Goal: Task Accomplishment & Management: Complete application form

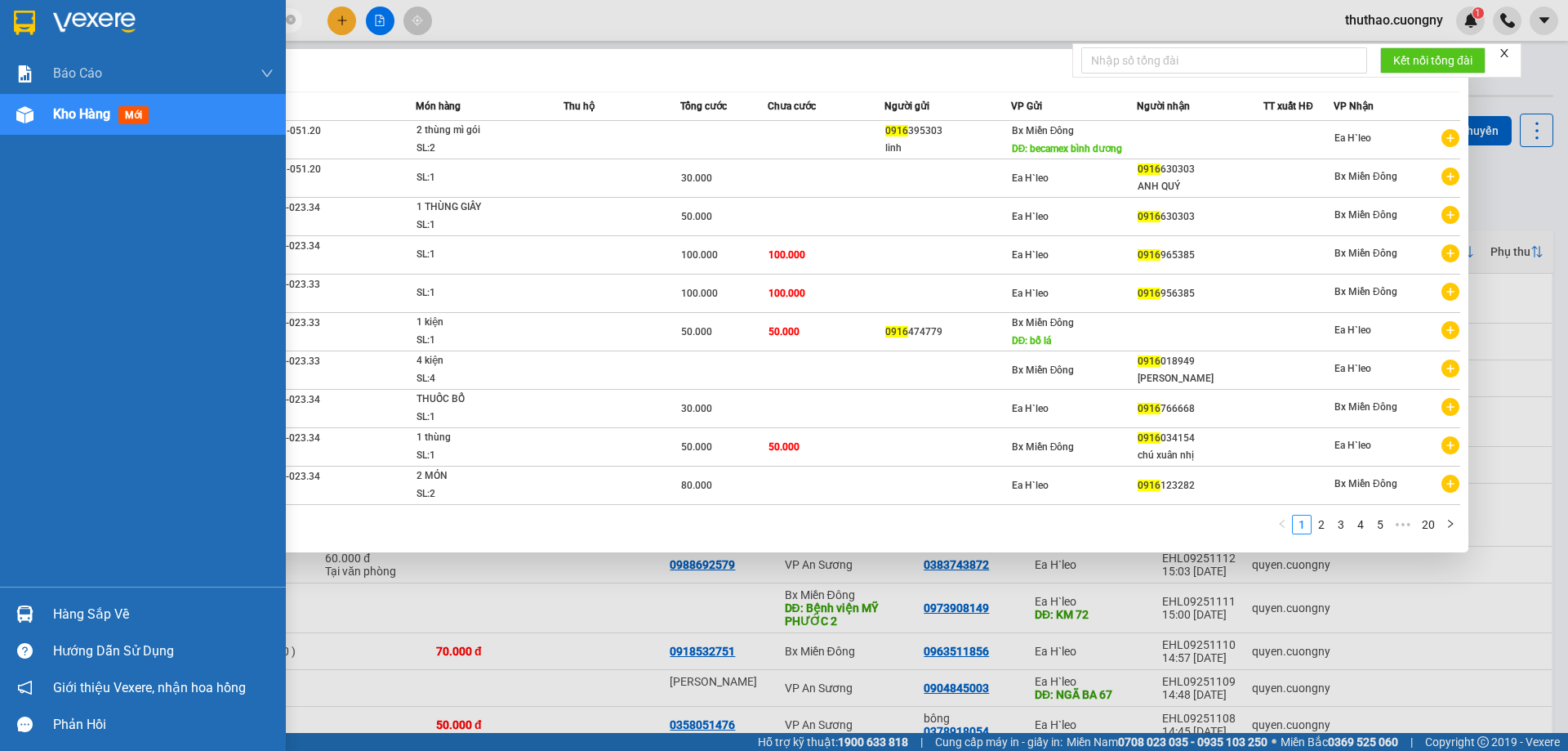
click at [18, 25] on img at bounding box center [24, 22] width 21 height 24
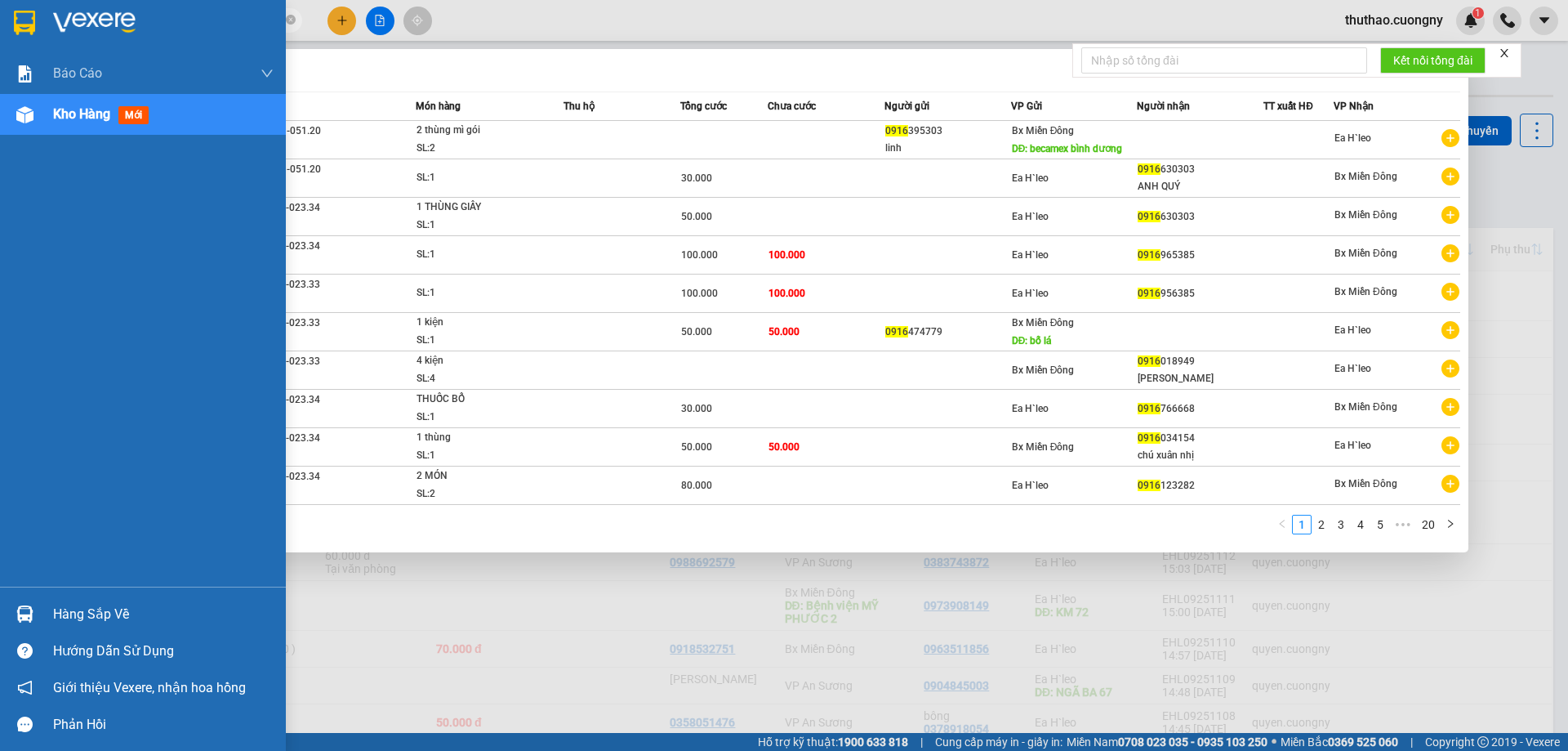
click at [21, 19] on img at bounding box center [24, 22] width 21 height 24
click at [26, 28] on img at bounding box center [24, 22] width 21 height 24
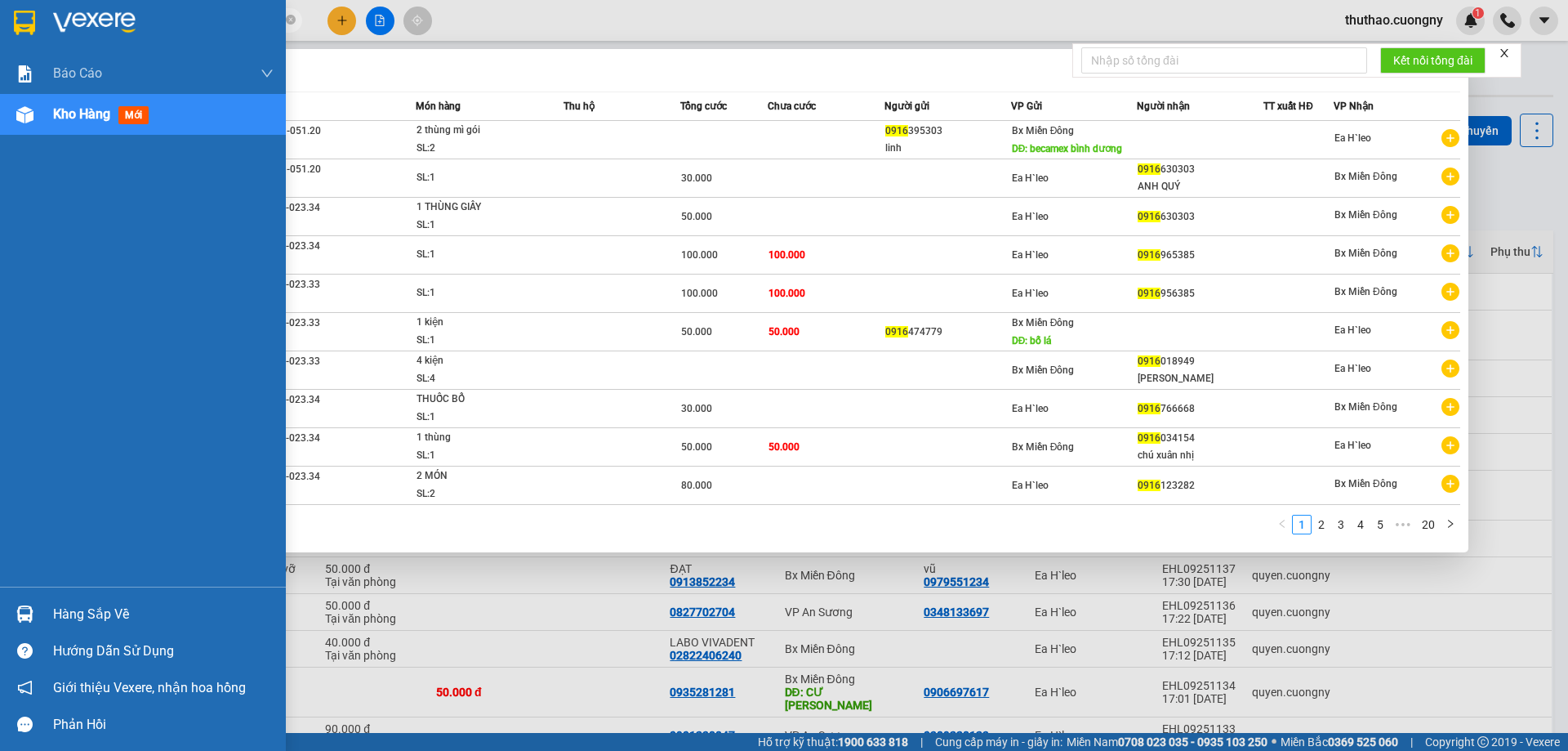
click at [28, 27] on img at bounding box center [24, 22] width 21 height 24
click at [26, 21] on img at bounding box center [24, 22] width 21 height 24
click at [1509, 54] on icon "close" at bounding box center [1504, 53] width 12 height 12
click at [38, 18] on div at bounding box center [24, 21] width 28 height 28
click at [18, 23] on img at bounding box center [24, 22] width 21 height 24
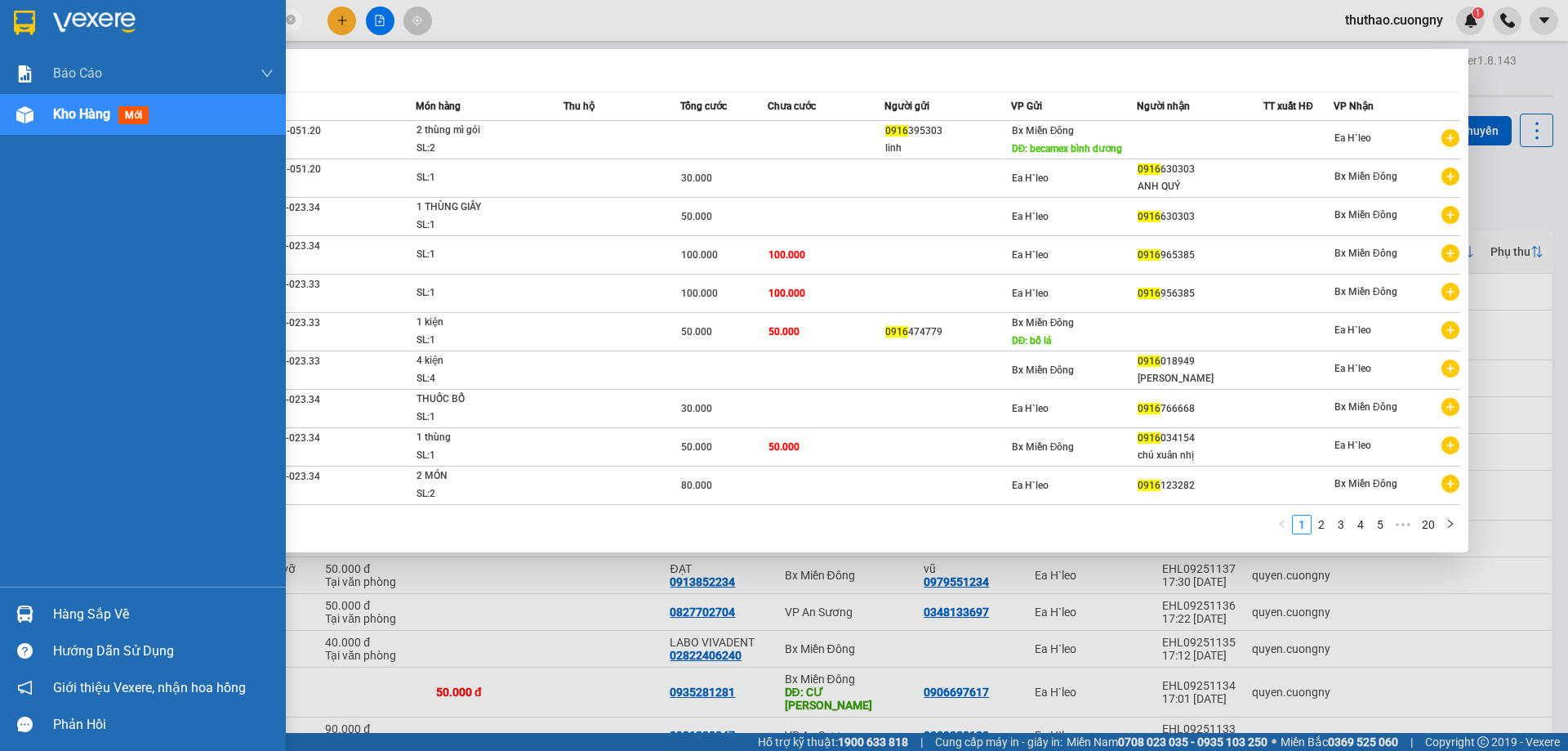
click at [16, 75] on img at bounding box center [25, 74] width 17 height 17
click at [29, 16] on img at bounding box center [24, 22] width 21 height 24
click at [39, 23] on div at bounding box center [143, 26] width 286 height 53
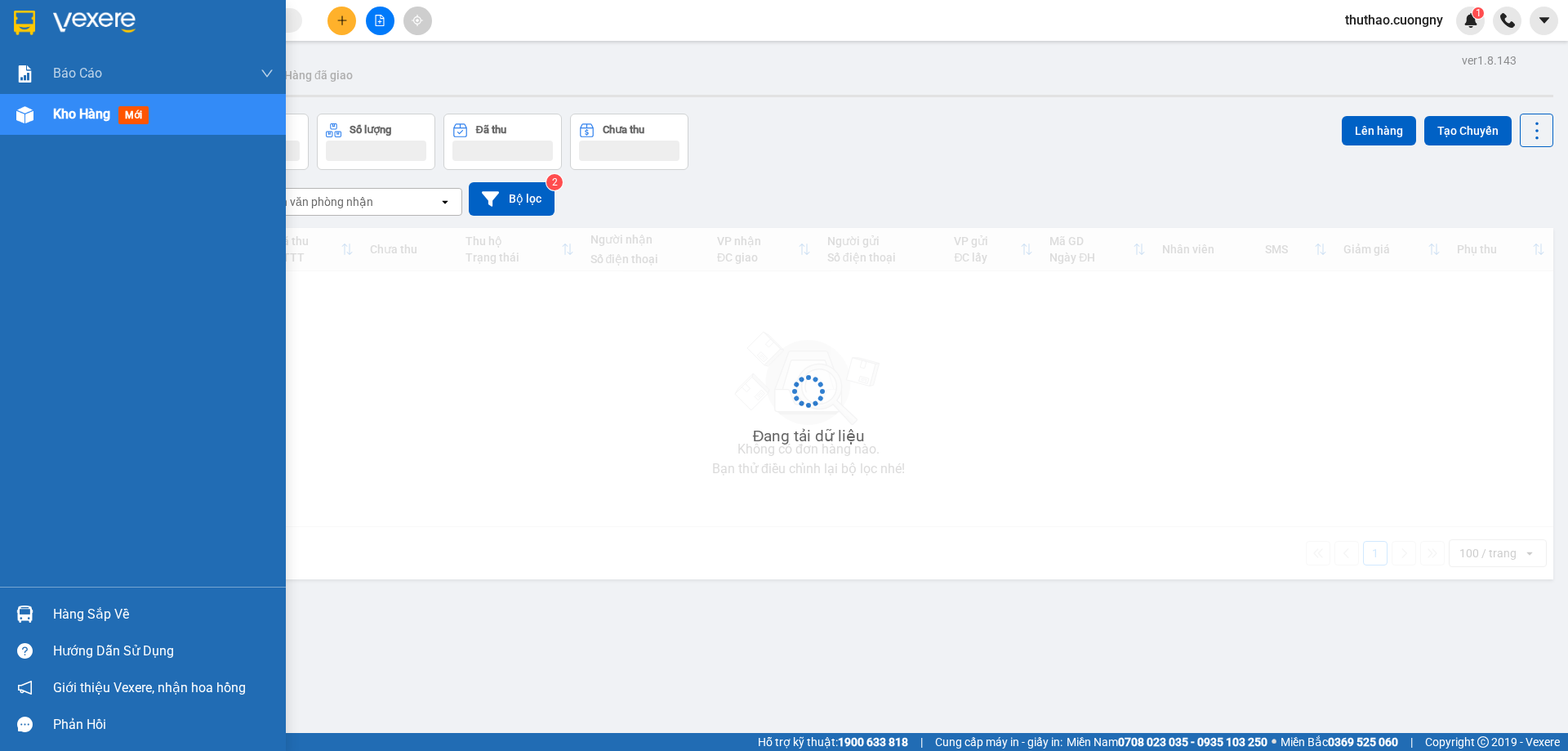
click at [35, 18] on img at bounding box center [24, 22] width 21 height 24
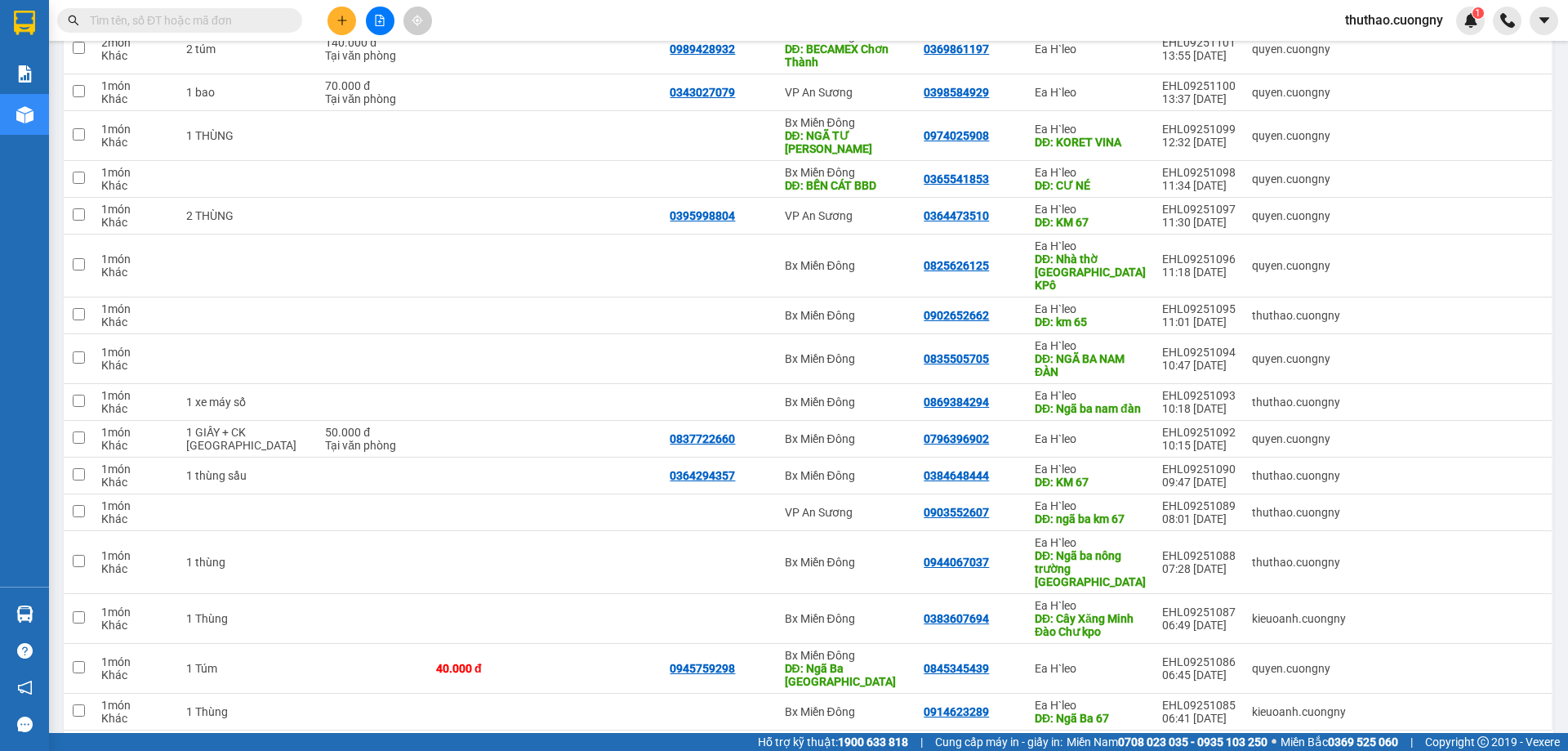
scroll to position [1986, 0]
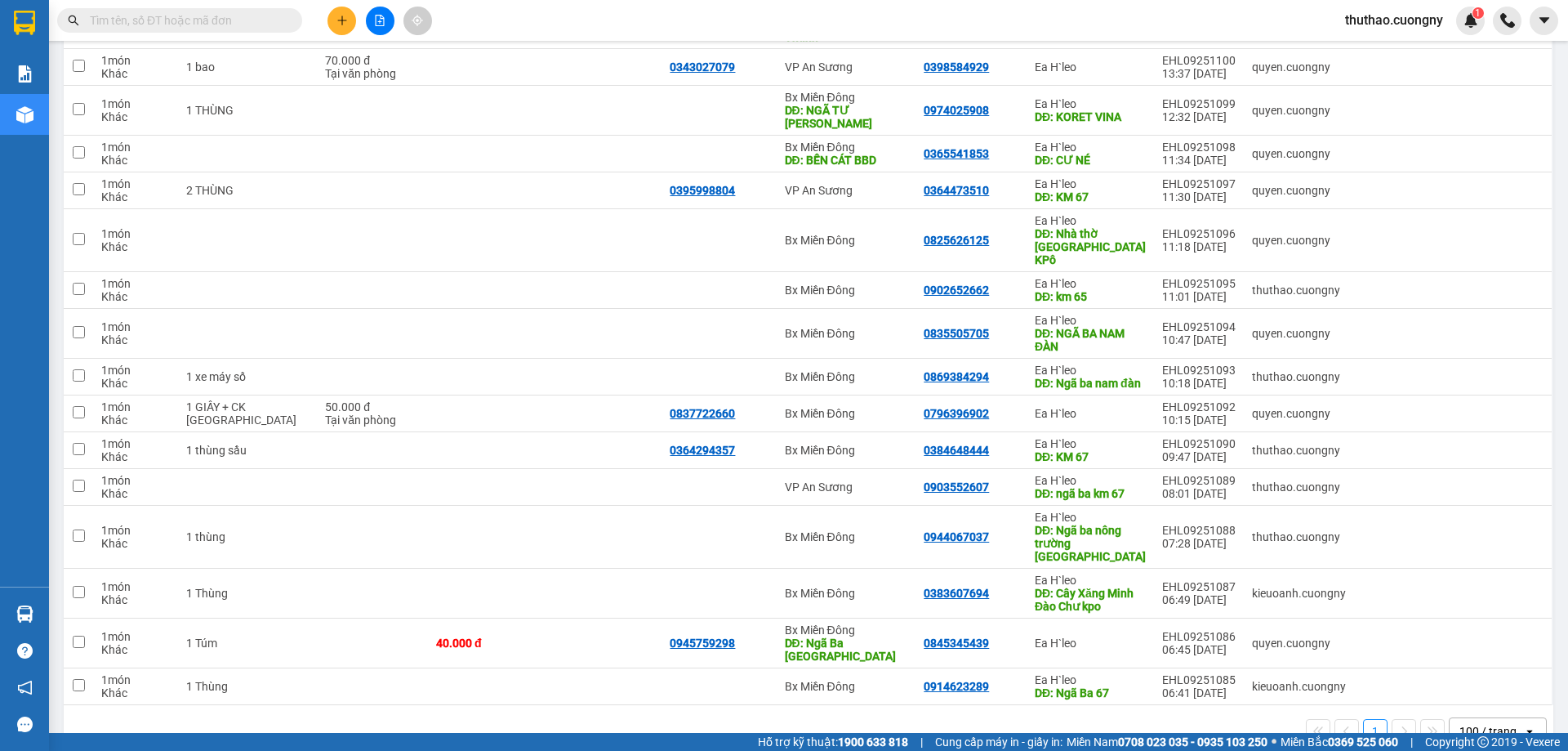
click at [983, 717] on div "1 100 / trang open" at bounding box center [808, 731] width 1477 height 28
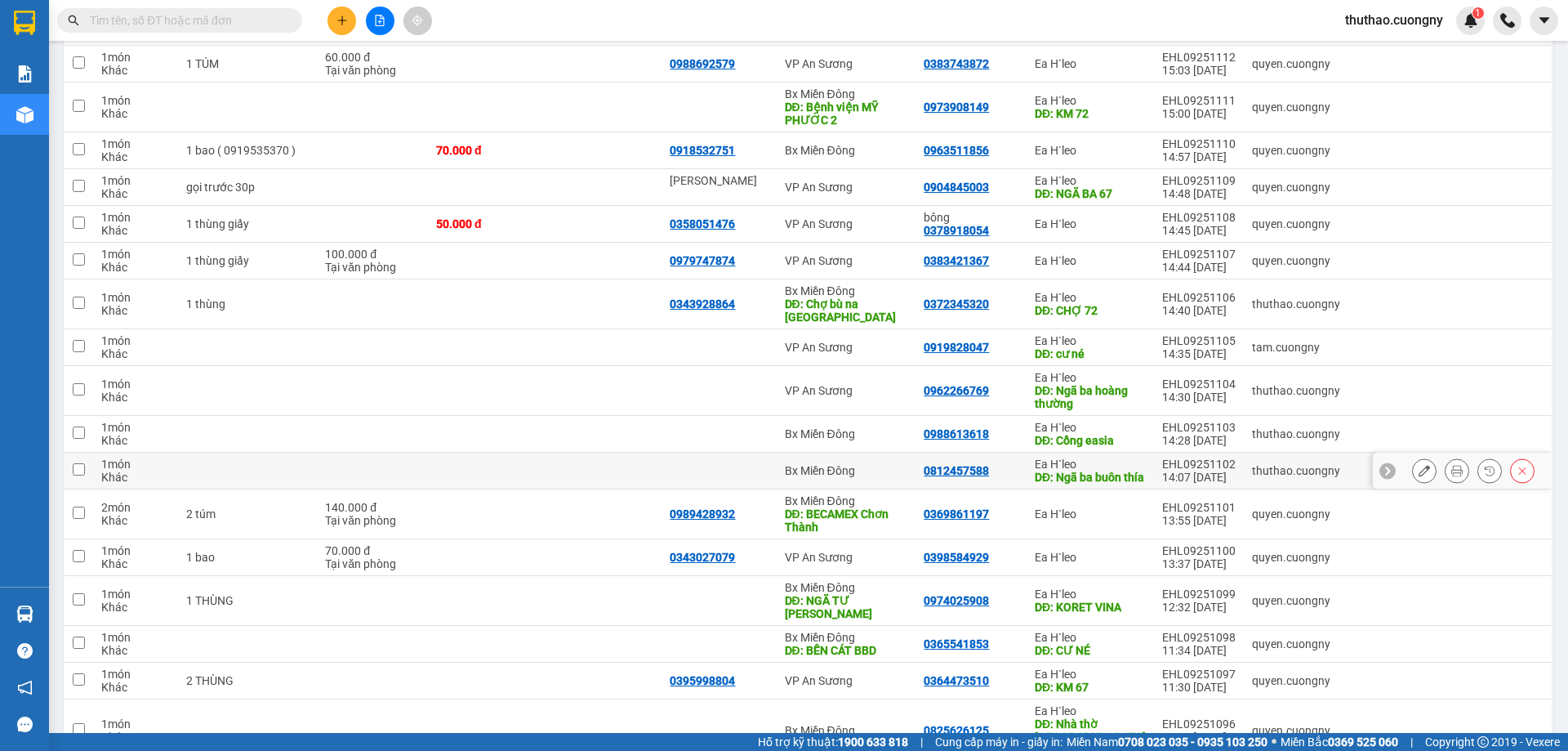
scroll to position [1251, 0]
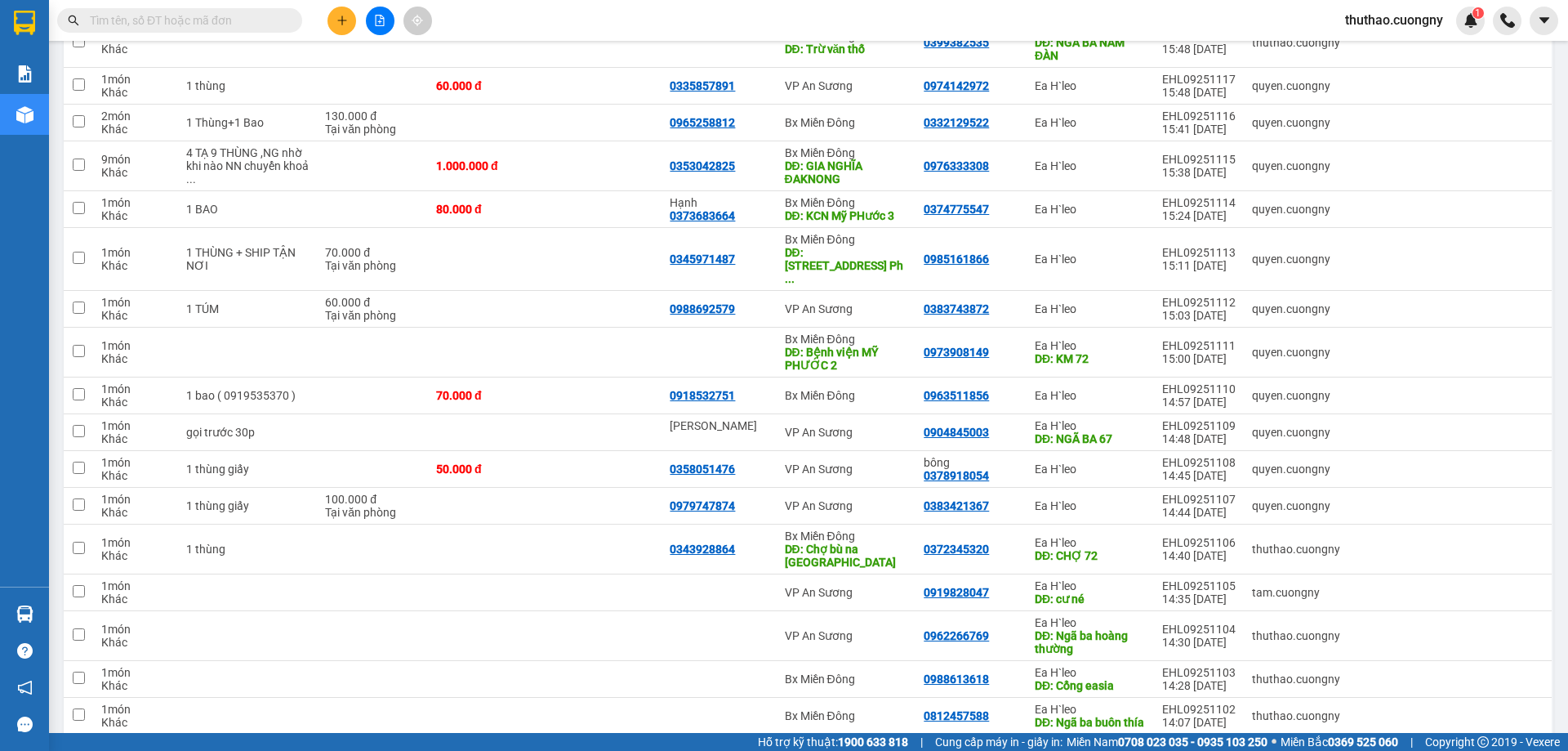
click at [349, 8] on button at bounding box center [341, 20] width 28 height 28
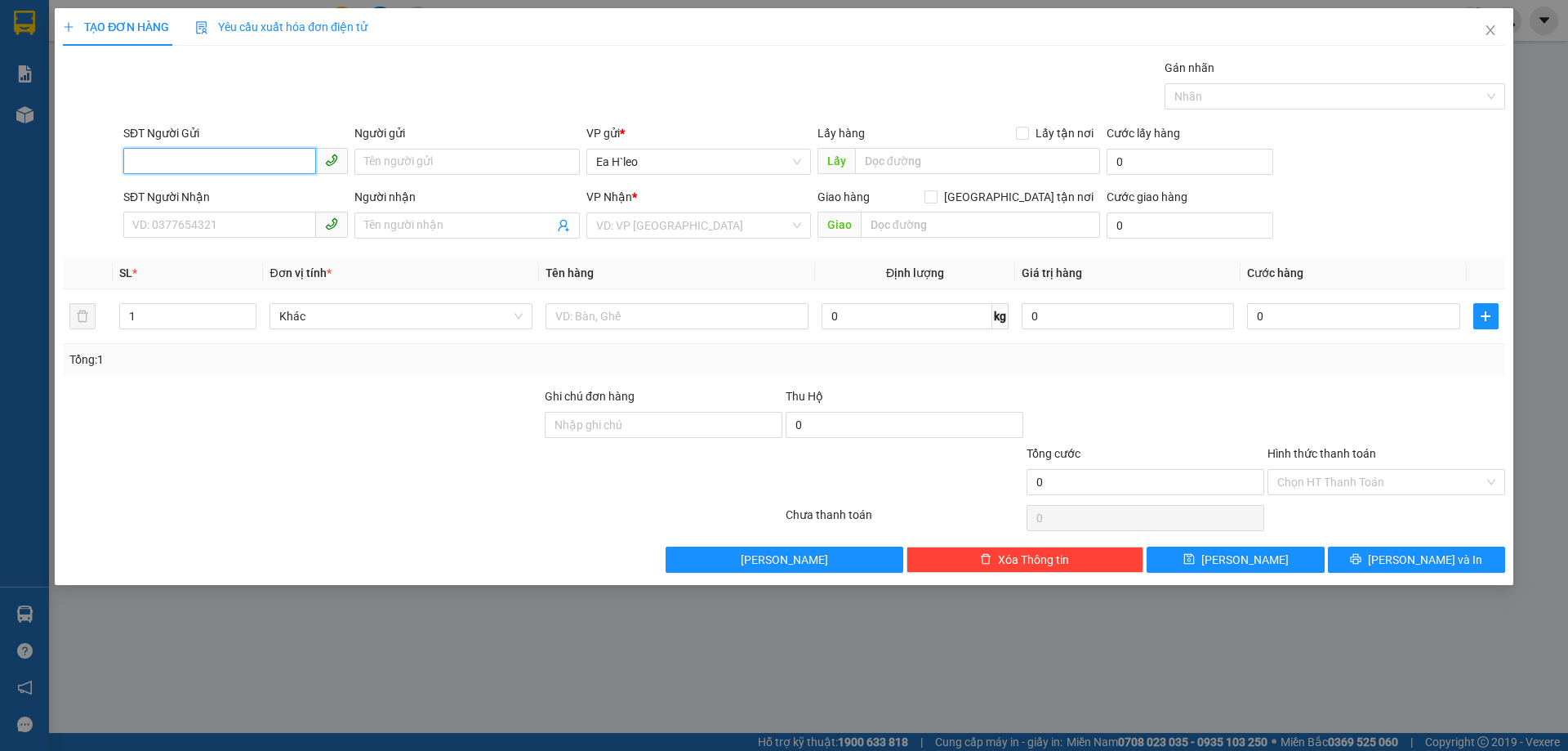
paste input "0944824593"
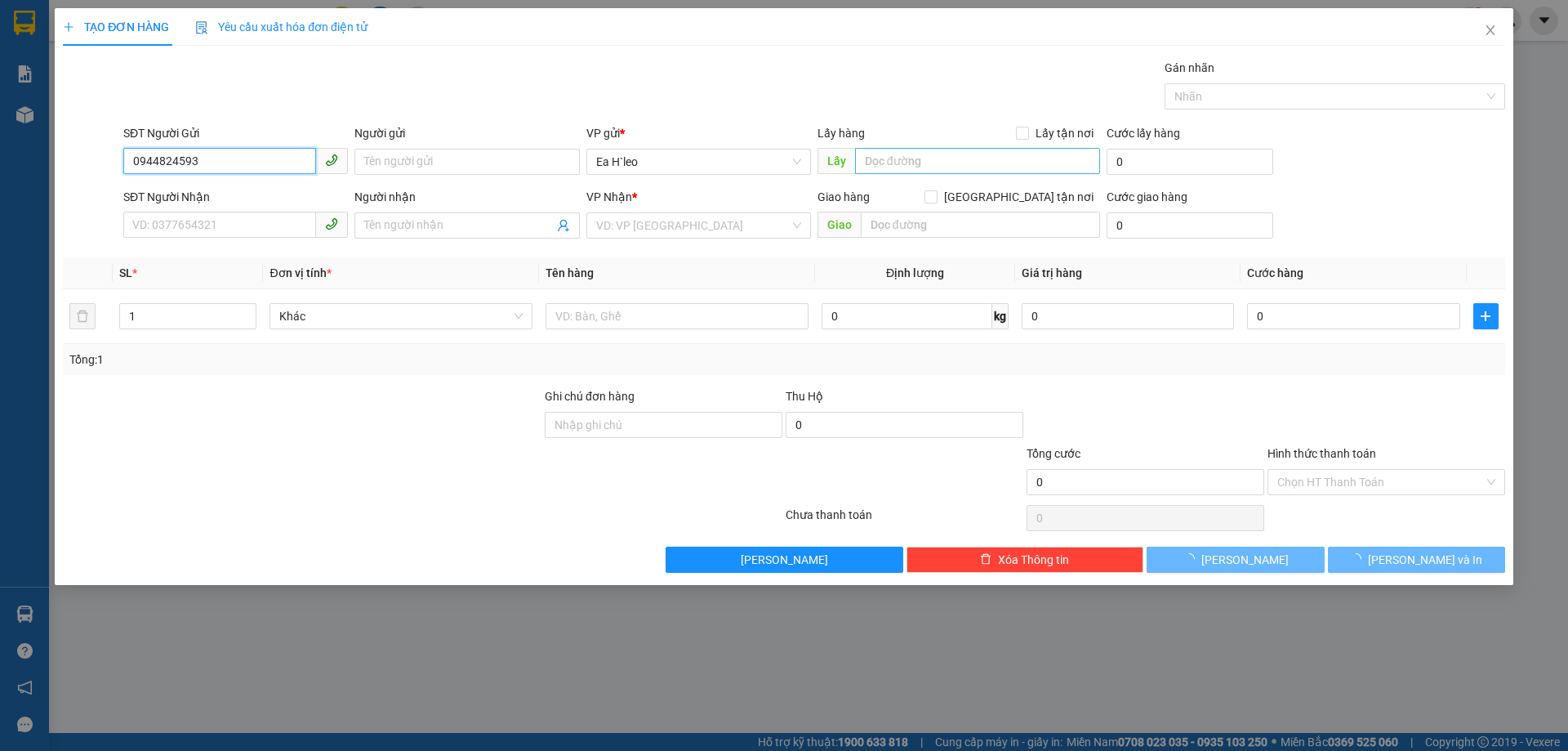
type input "0944824593"
click at [929, 154] on input "text" at bounding box center [977, 160] width 245 height 26
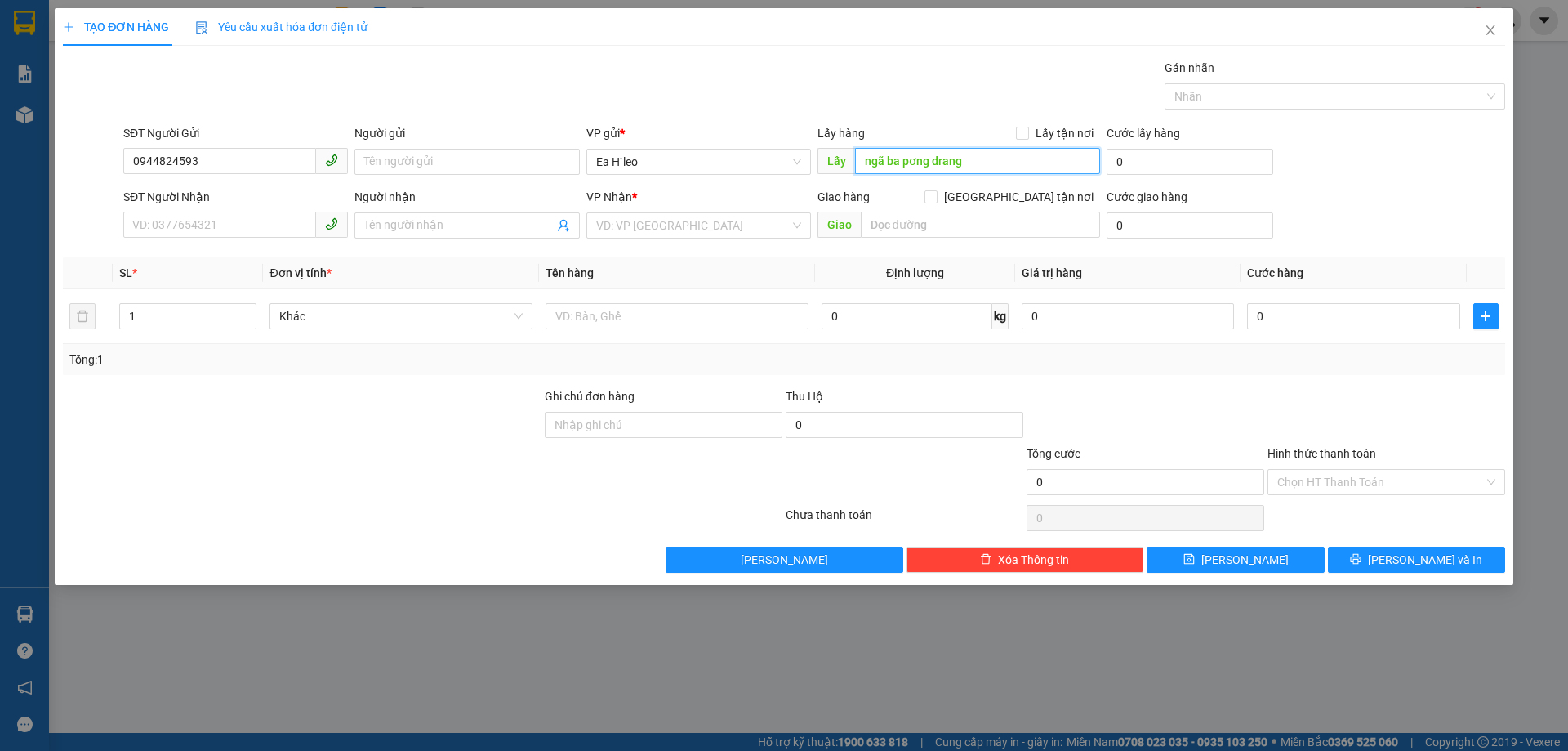
drag, startPoint x: 866, startPoint y: 158, endPoint x: 879, endPoint y: 158, distance: 13.0
click at [867, 158] on input "ngã ba pơng drang" at bounding box center [977, 160] width 245 height 26
click at [893, 154] on input "Ngã ba pơng drang" at bounding box center [977, 160] width 245 height 26
click at [909, 159] on input "Ngã Ba pơng drang" at bounding box center [977, 160] width 245 height 26
drag, startPoint x: 940, startPoint y: 162, endPoint x: 1005, endPoint y: 158, distance: 65.1
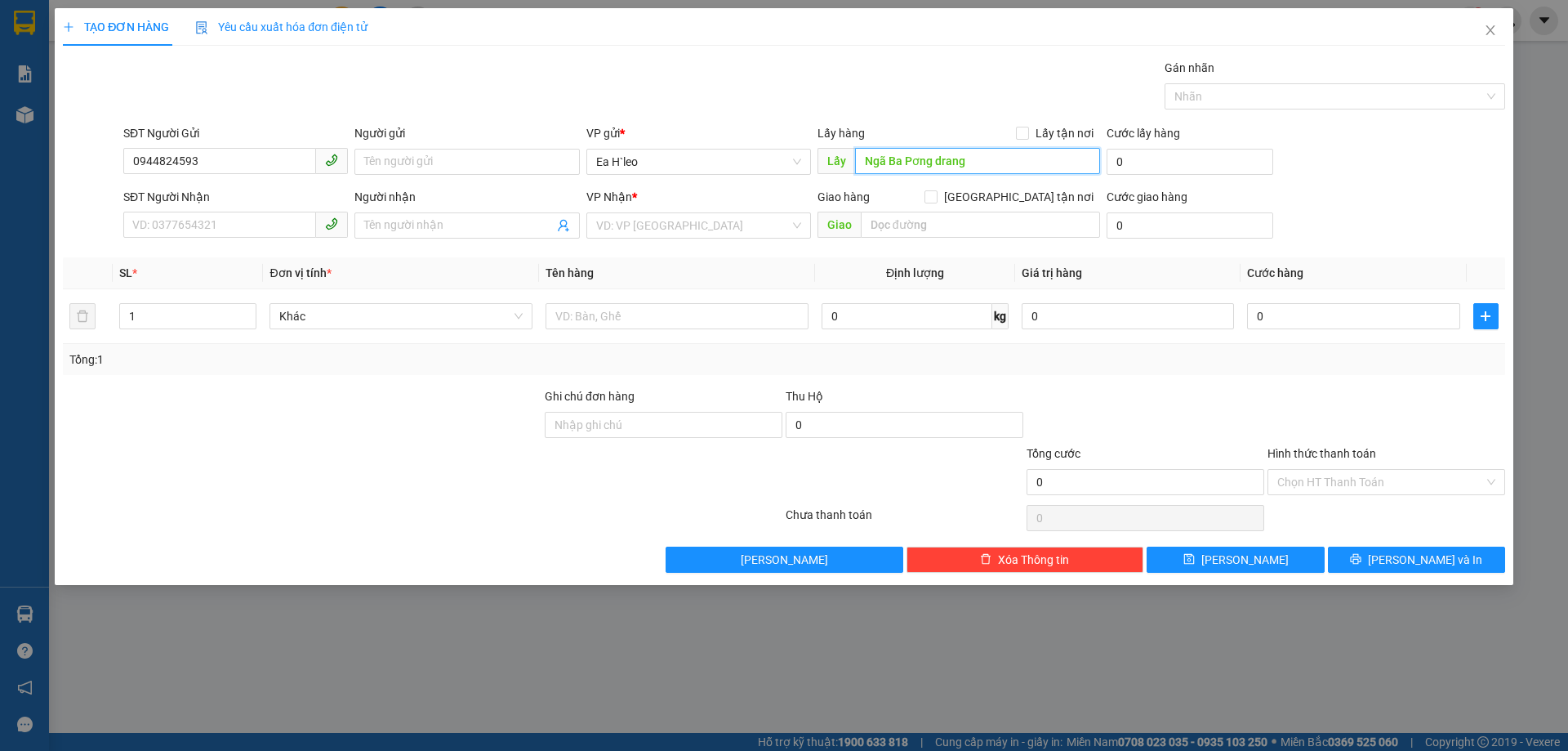
click at [940, 162] on input "Ngã Ba Pơng drang" at bounding box center [977, 160] width 245 height 26
type input "Ngã Ba Pơng Drang"
click at [609, 217] on input "search" at bounding box center [693, 225] width 194 height 24
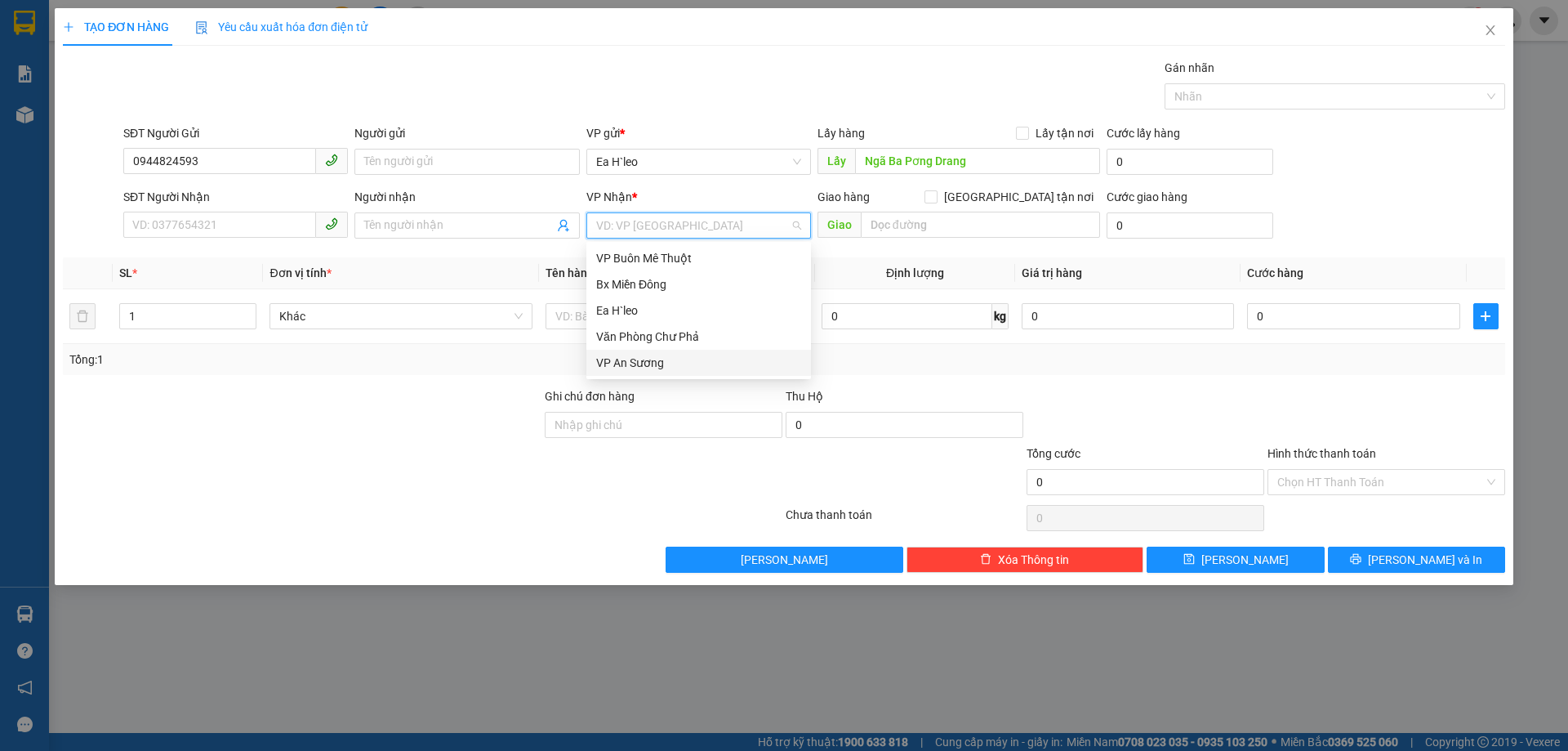
click at [643, 366] on div "VP An Sương" at bounding box center [698, 363] width 205 height 18
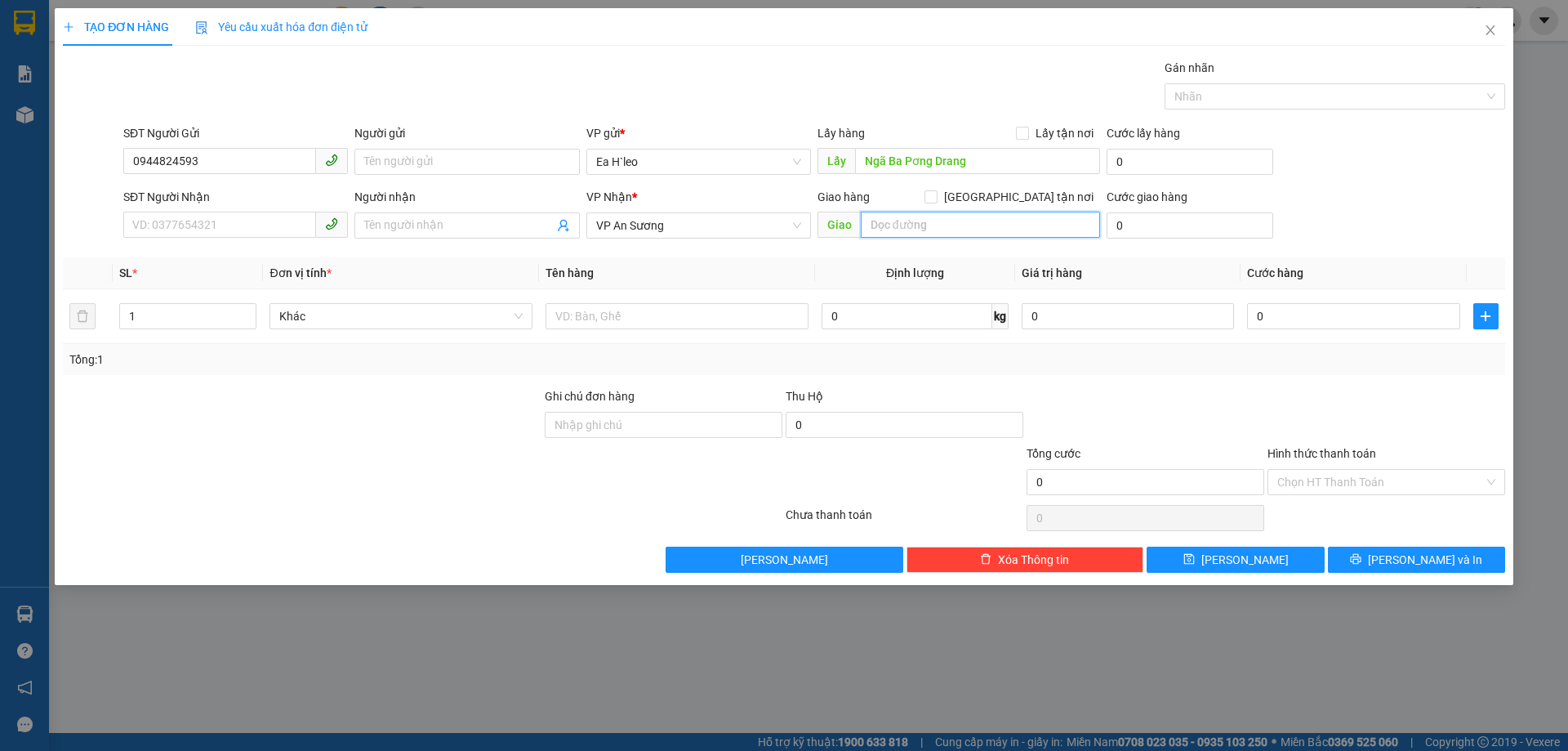
click at [944, 215] on input "text" at bounding box center [980, 224] width 240 height 26
type input "b"
click at [663, 231] on span "VP An Sương" at bounding box center [698, 225] width 205 height 24
type input "Bến cát BD"
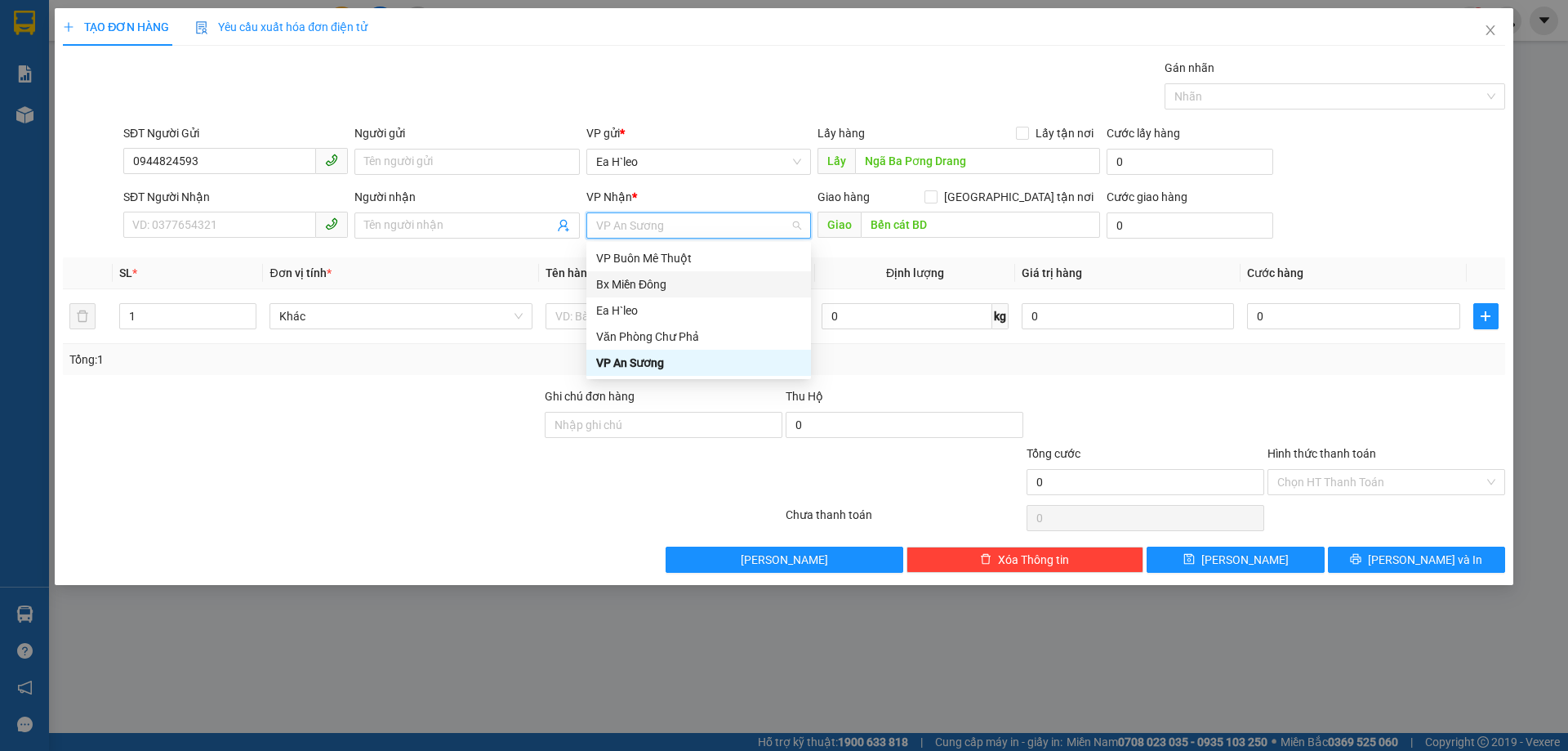
click at [665, 283] on div "Bx Miền Đông" at bounding box center [698, 284] width 205 height 18
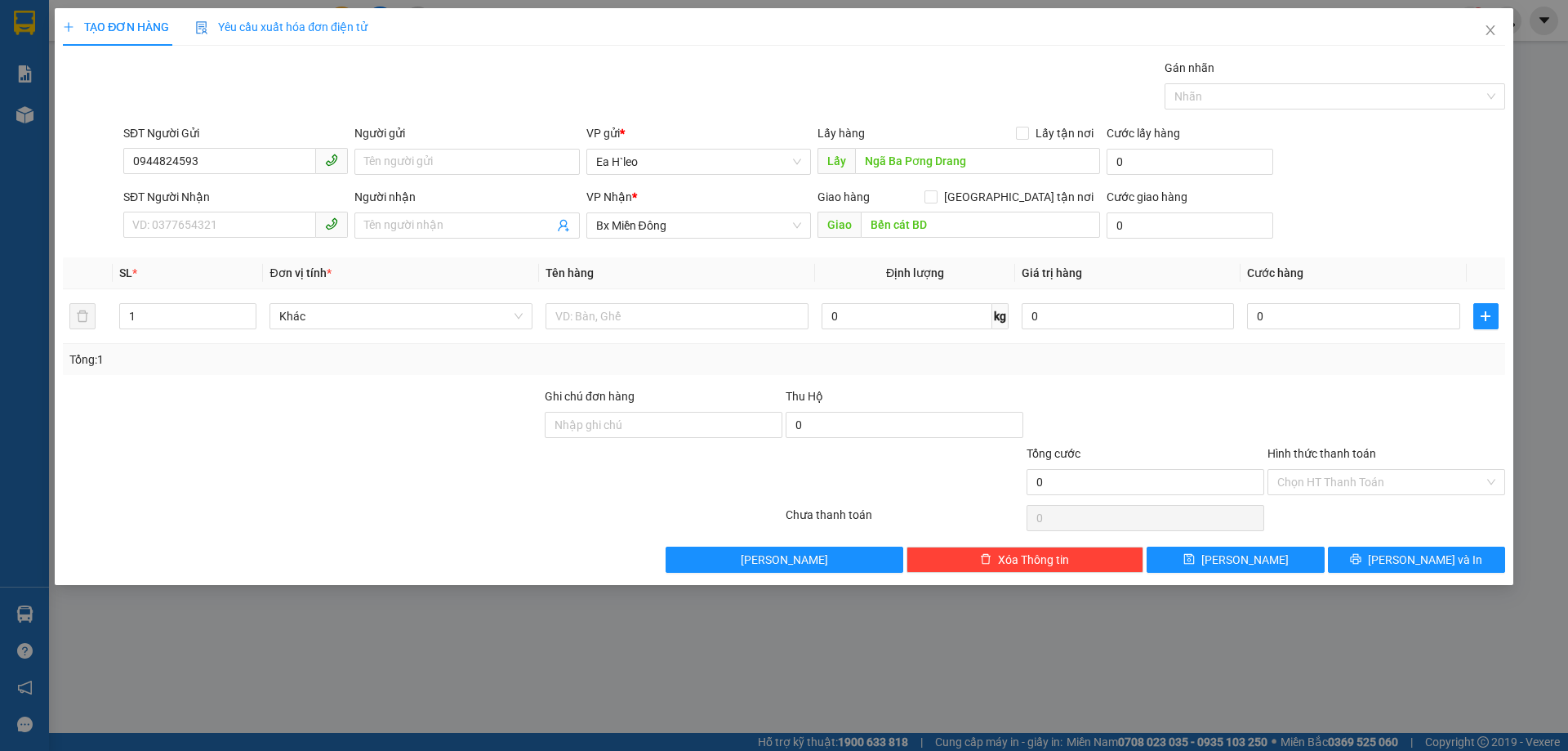
click at [291, 434] on div at bounding box center [302, 415] width 482 height 57
click at [1247, 552] on span "Lưu" at bounding box center [1245, 560] width 87 height 18
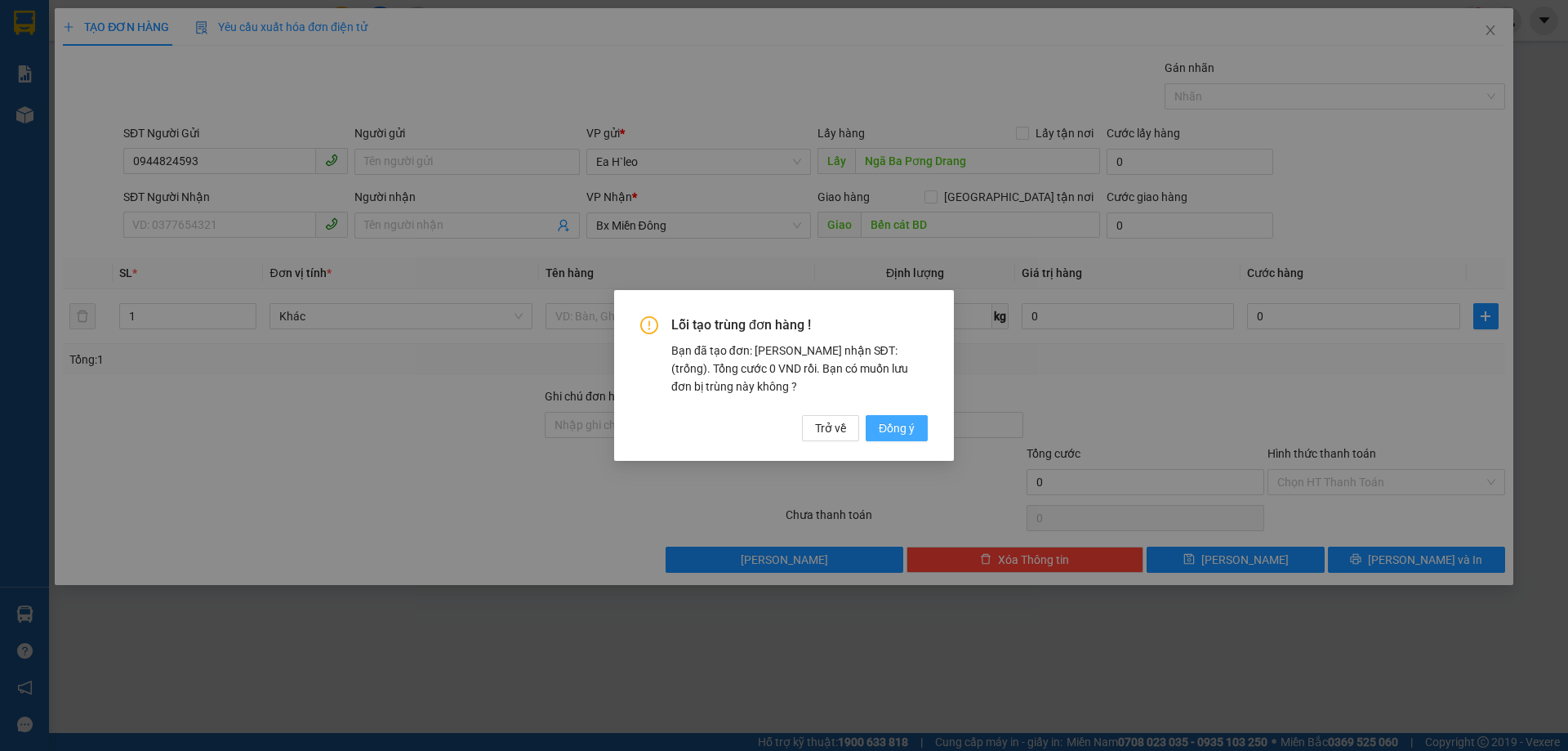
click at [887, 438] on button "Đồng ý" at bounding box center [897, 428] width 62 height 26
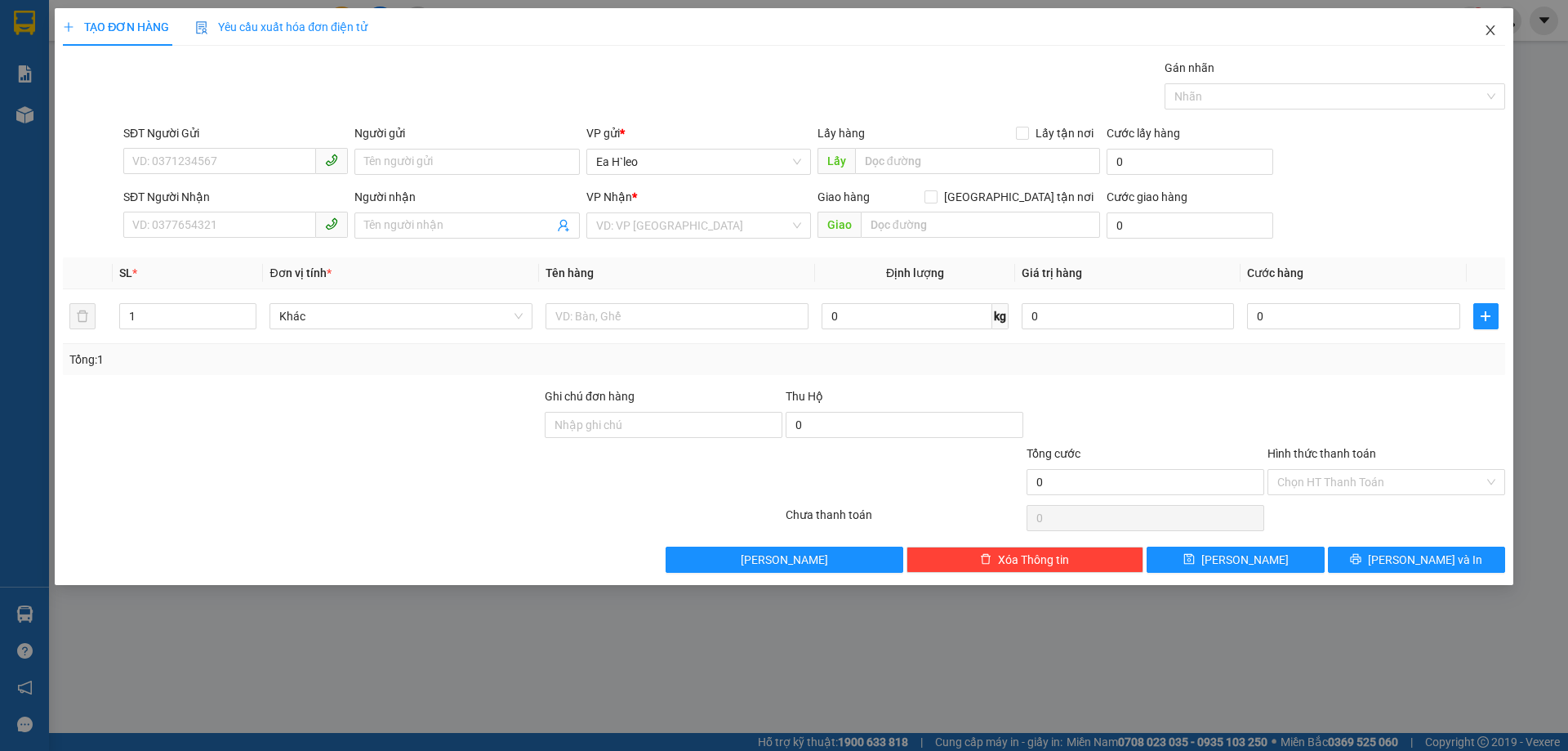
click at [1486, 28] on icon "close" at bounding box center [1489, 29] width 13 height 13
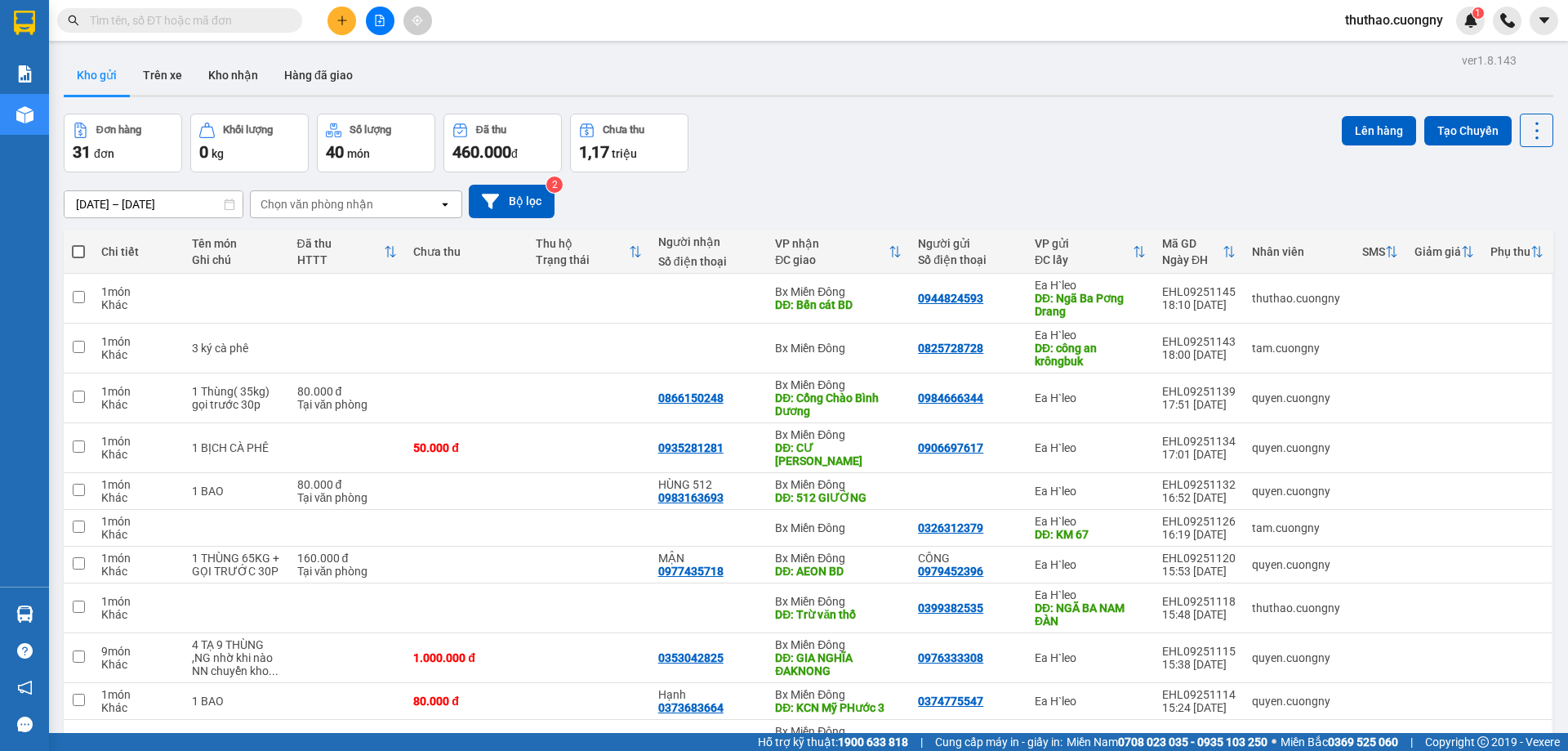
click at [1048, 128] on div "Đơn hàng 31 đơn Khối lượng 0 kg Số lượng 40 món Đã thu 460.000 đ Chưa thu 1,17 …" at bounding box center [809, 143] width 1489 height 59
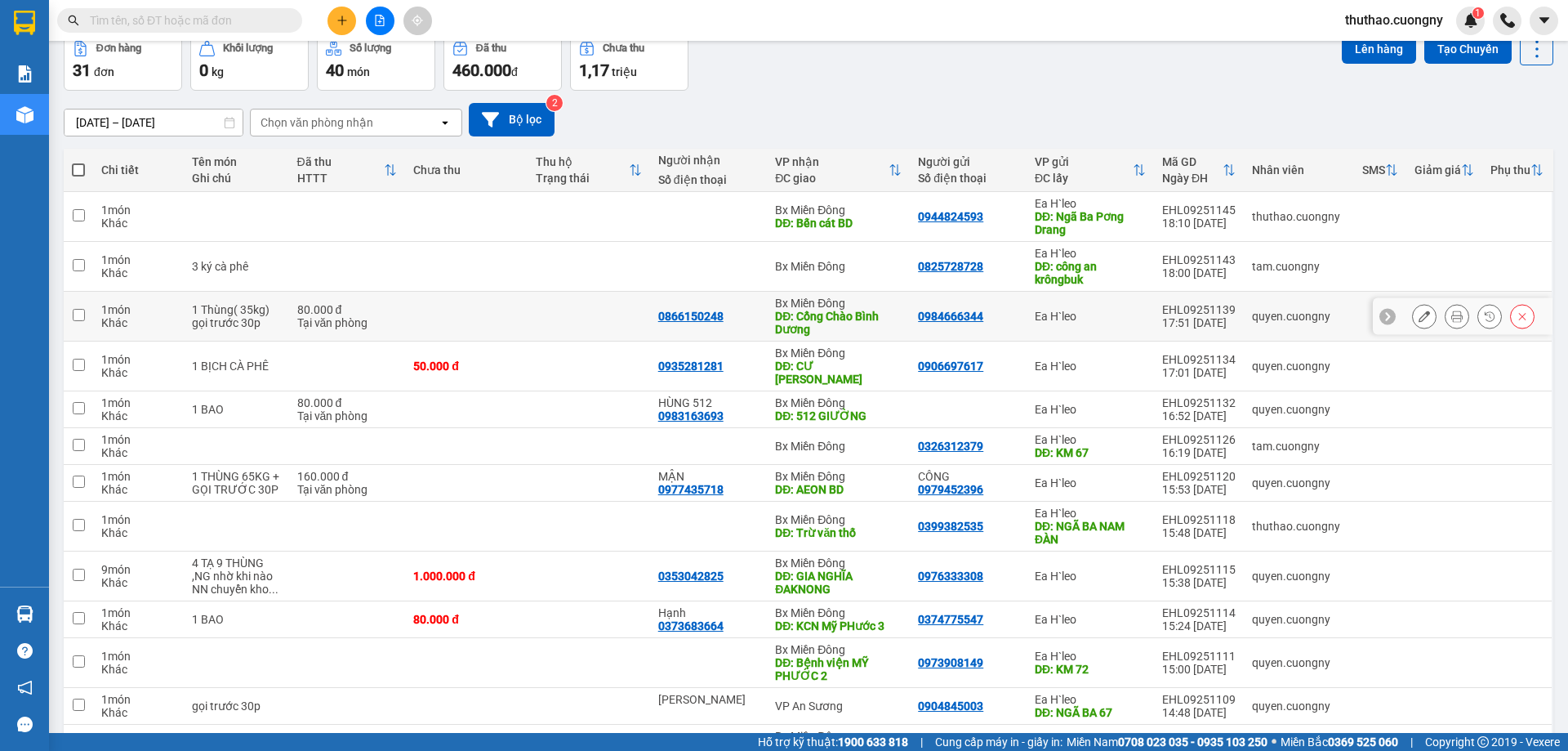
scroll to position [163, 0]
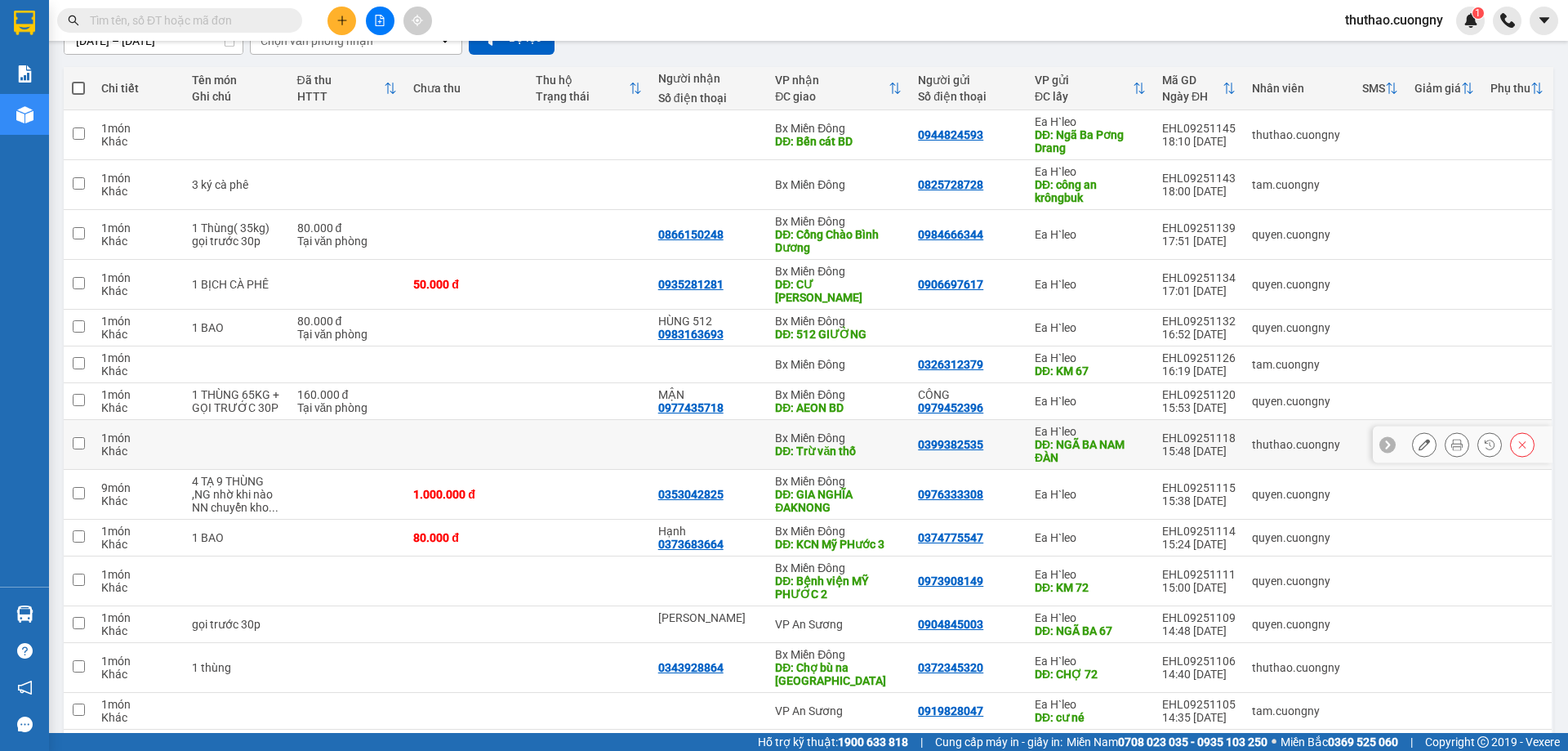
click at [1475, 452] on div at bounding box center [1462, 445] width 179 height 37
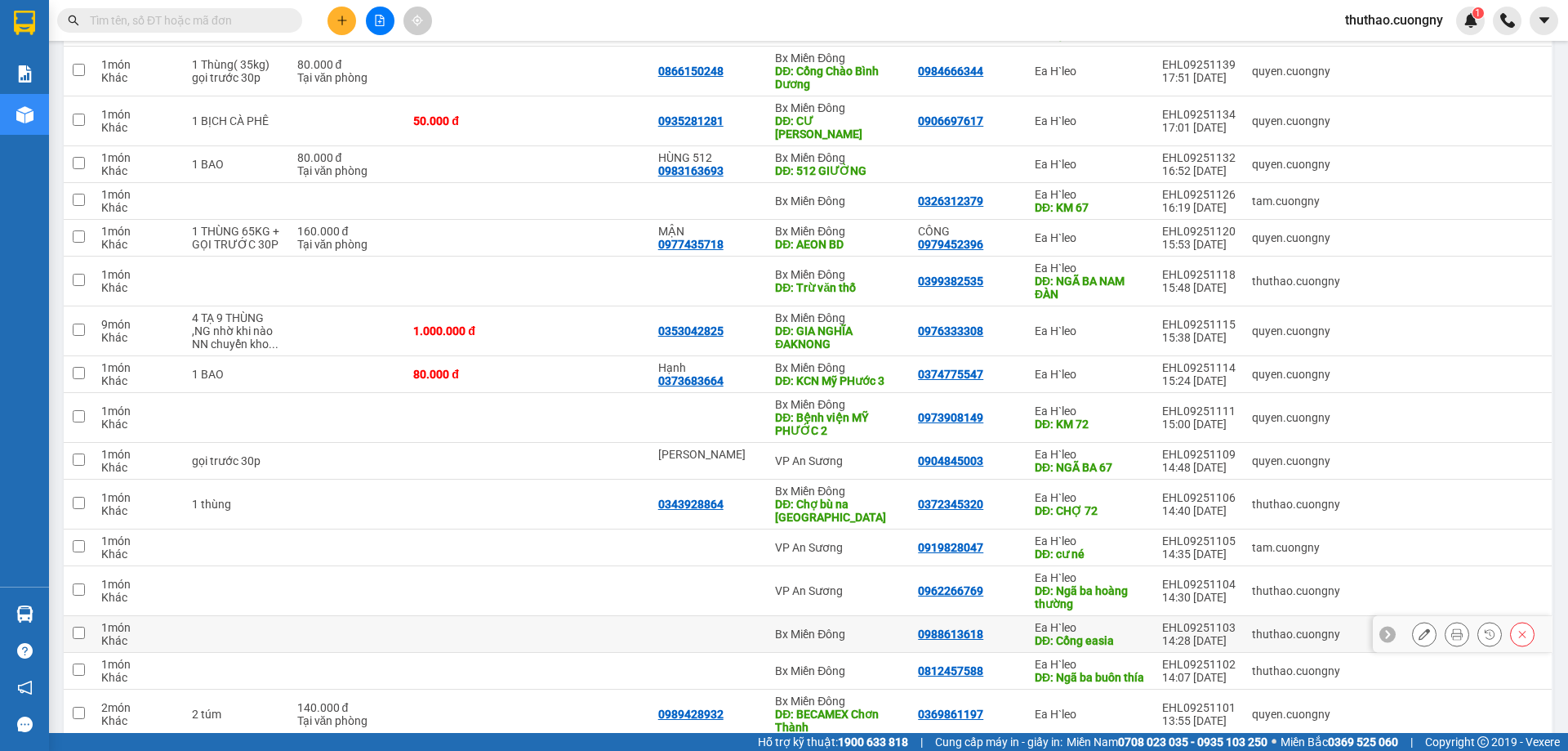
scroll to position [0, 0]
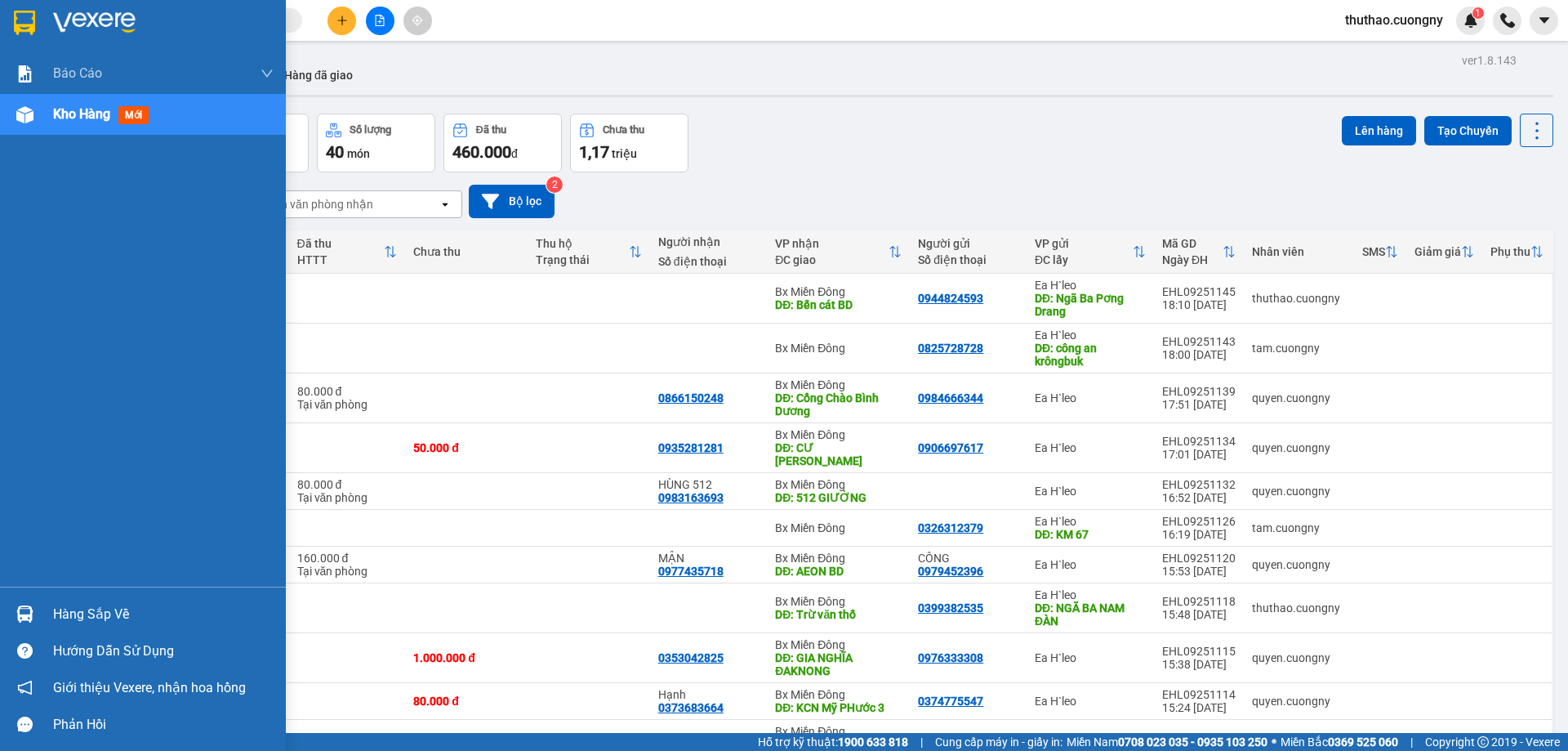
click at [31, 16] on img at bounding box center [24, 22] width 21 height 24
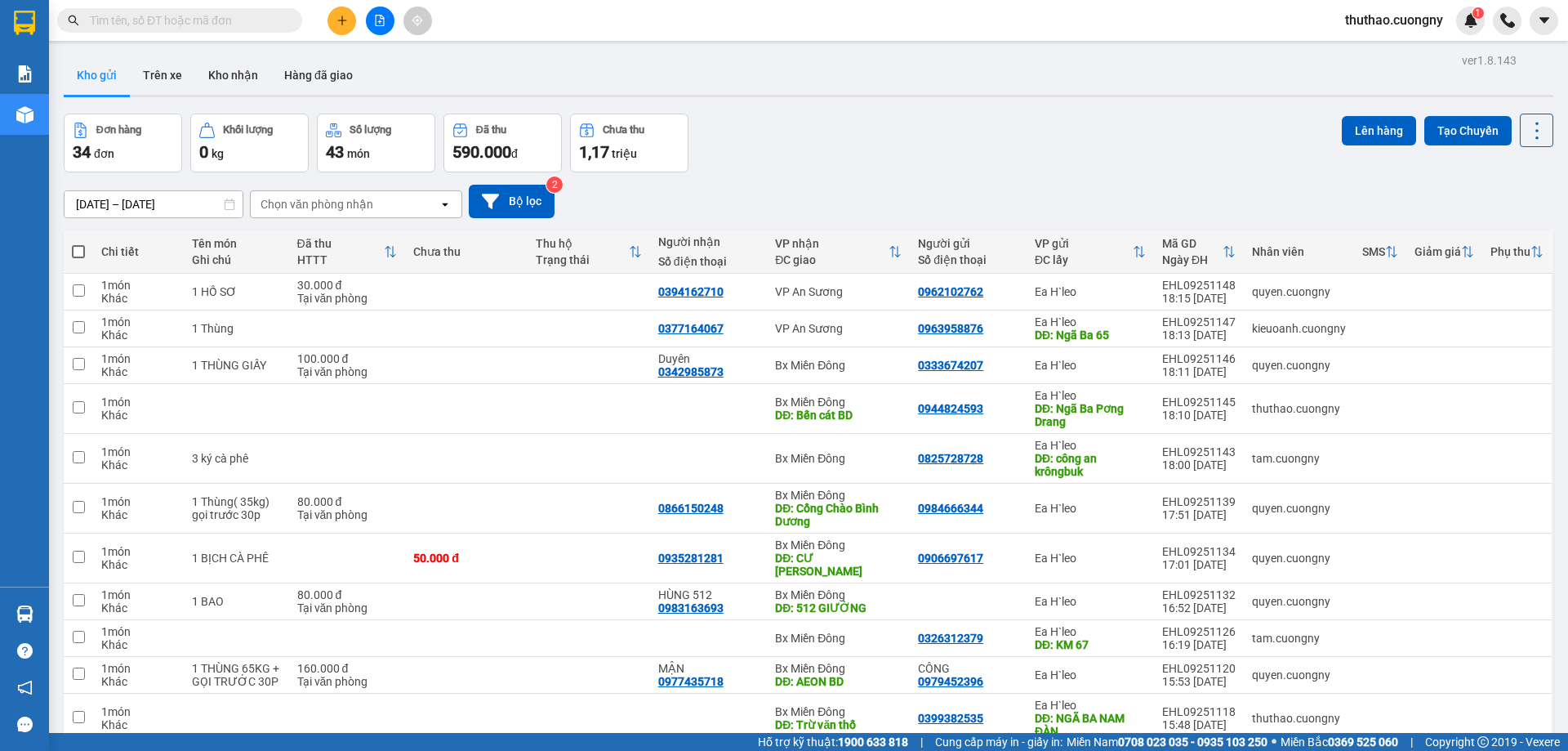
click at [1116, 151] on div "Đơn hàng 34 đơn Khối lượng 0 kg Số lượng 43 món Đã thu 590.000 đ Chưa thu 1,17 …" at bounding box center [809, 143] width 1489 height 59
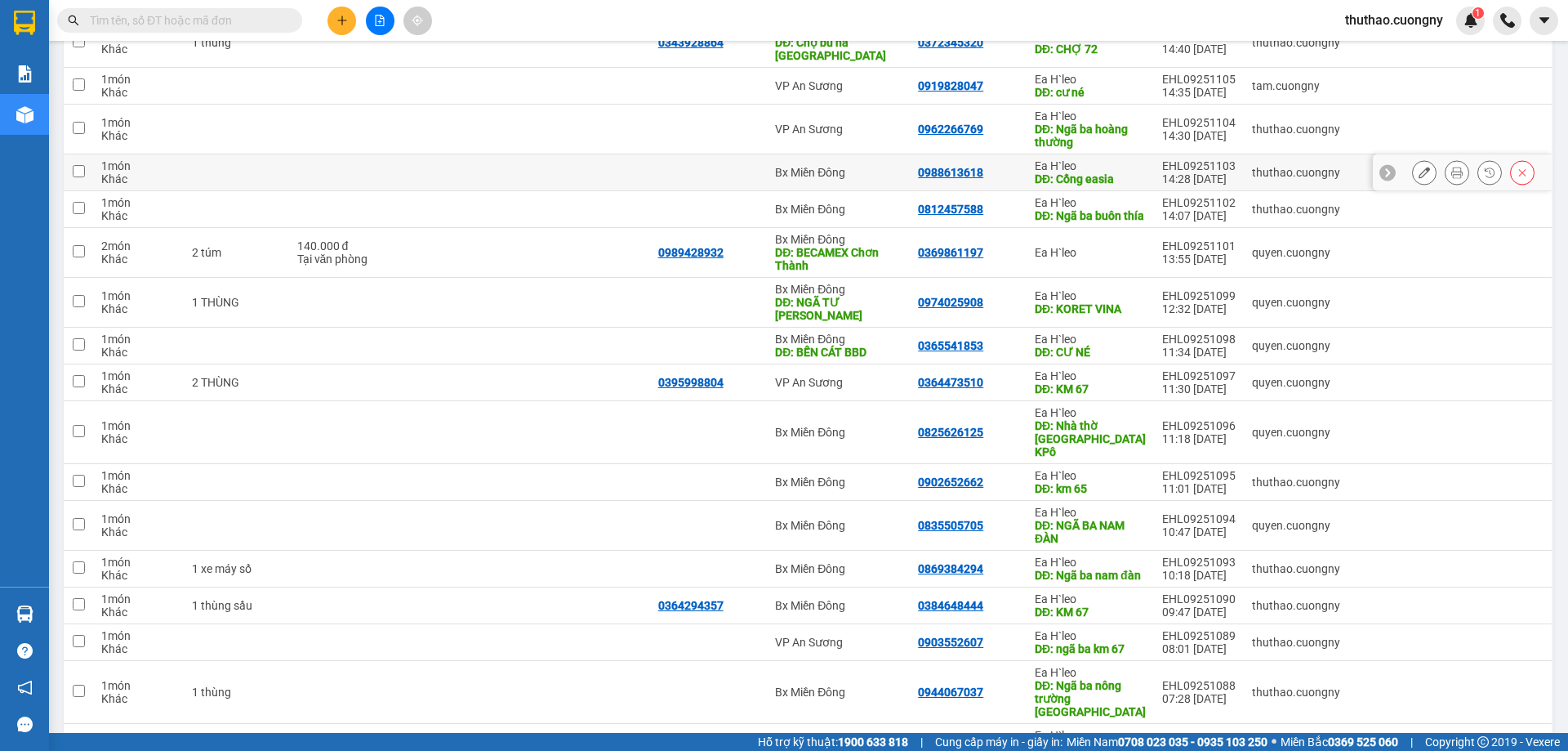
scroll to position [1067, 0]
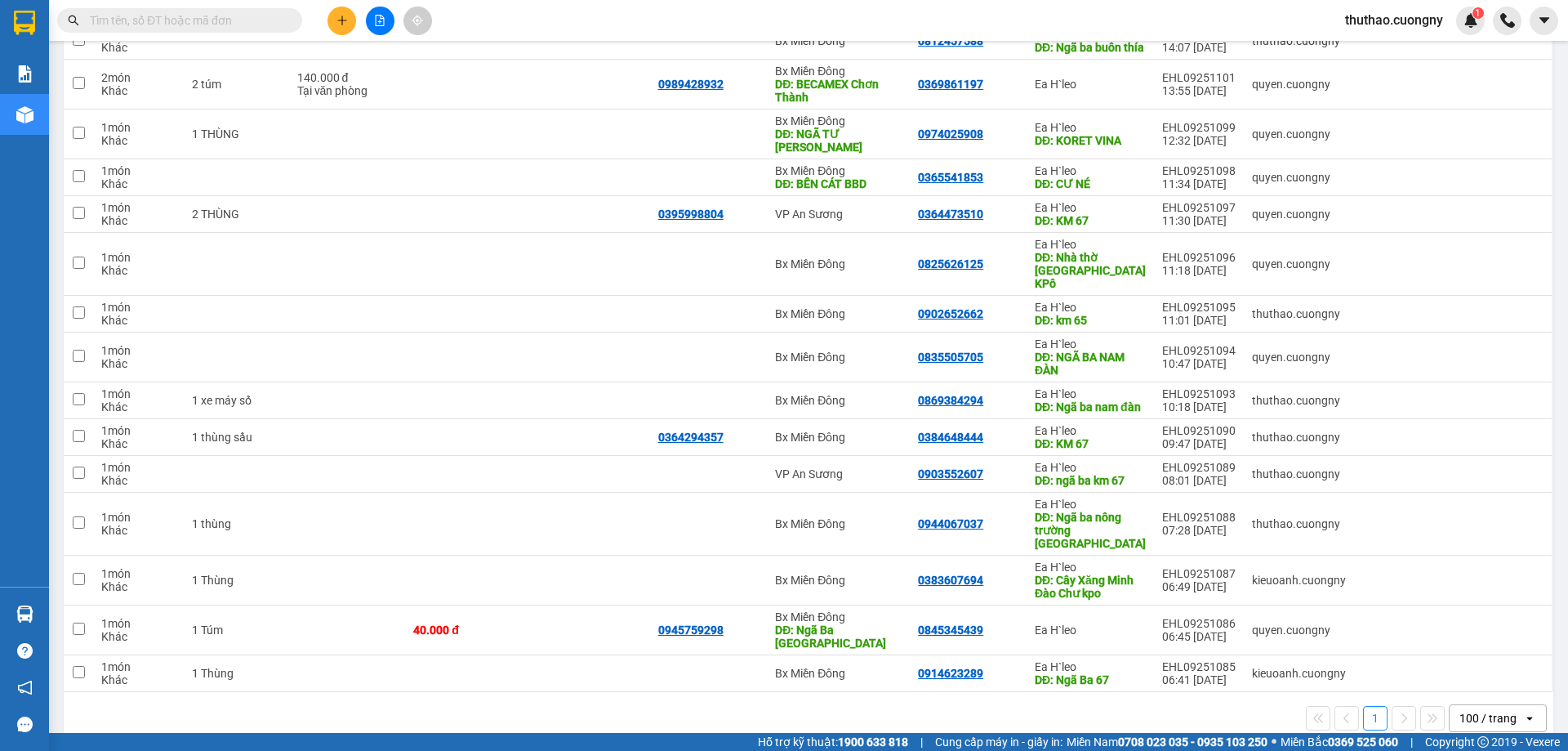
click at [246, 11] on span at bounding box center [179, 19] width 245 height 24
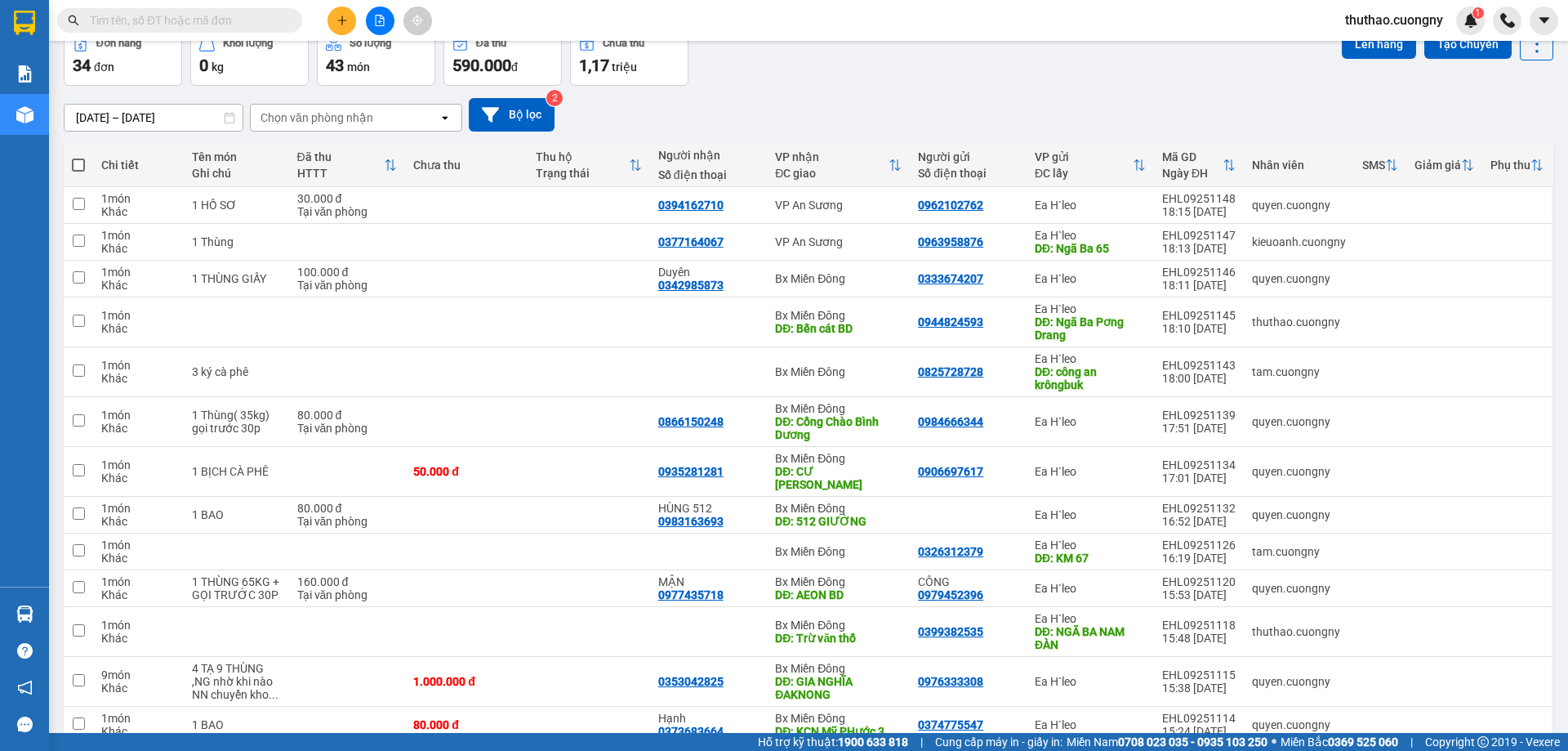
scroll to position [0, 0]
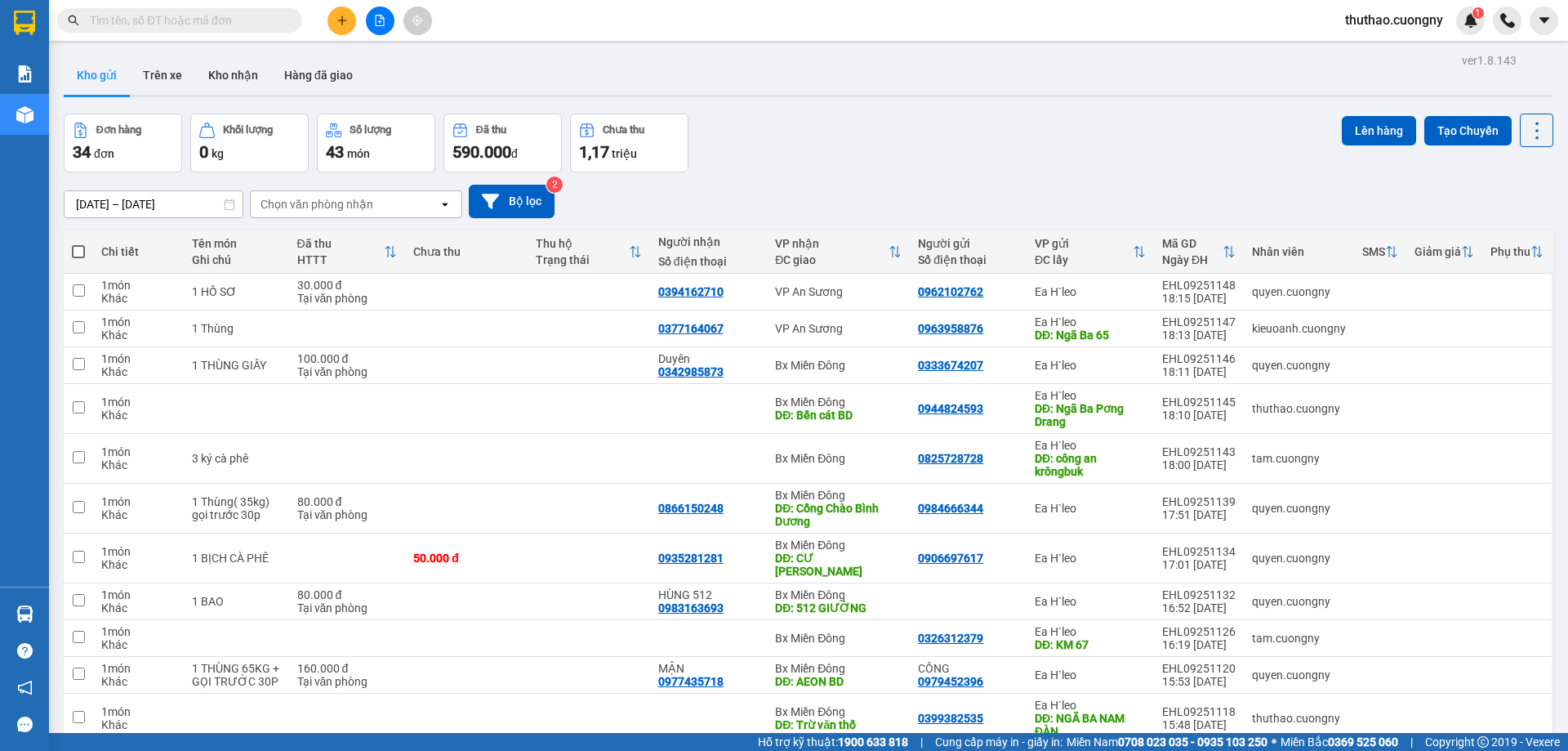
click at [1072, 122] on div "Đơn hàng 34 đơn Khối lượng 0 kg Số lượng 43 món Đã thu 590.000 đ Chưa thu 1,17 …" at bounding box center [809, 143] width 1489 height 59
